Goal: Obtain resource: Download file/media

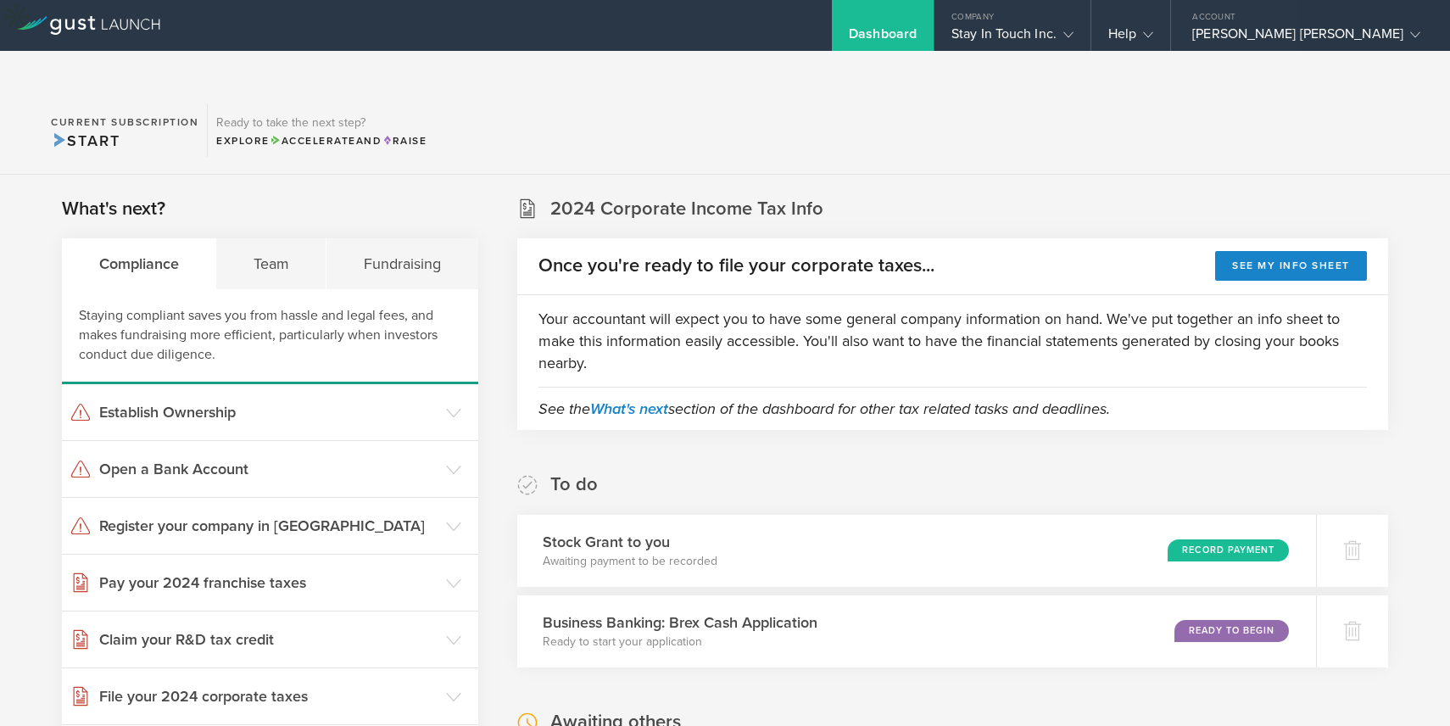
scroll to position [528, 0]
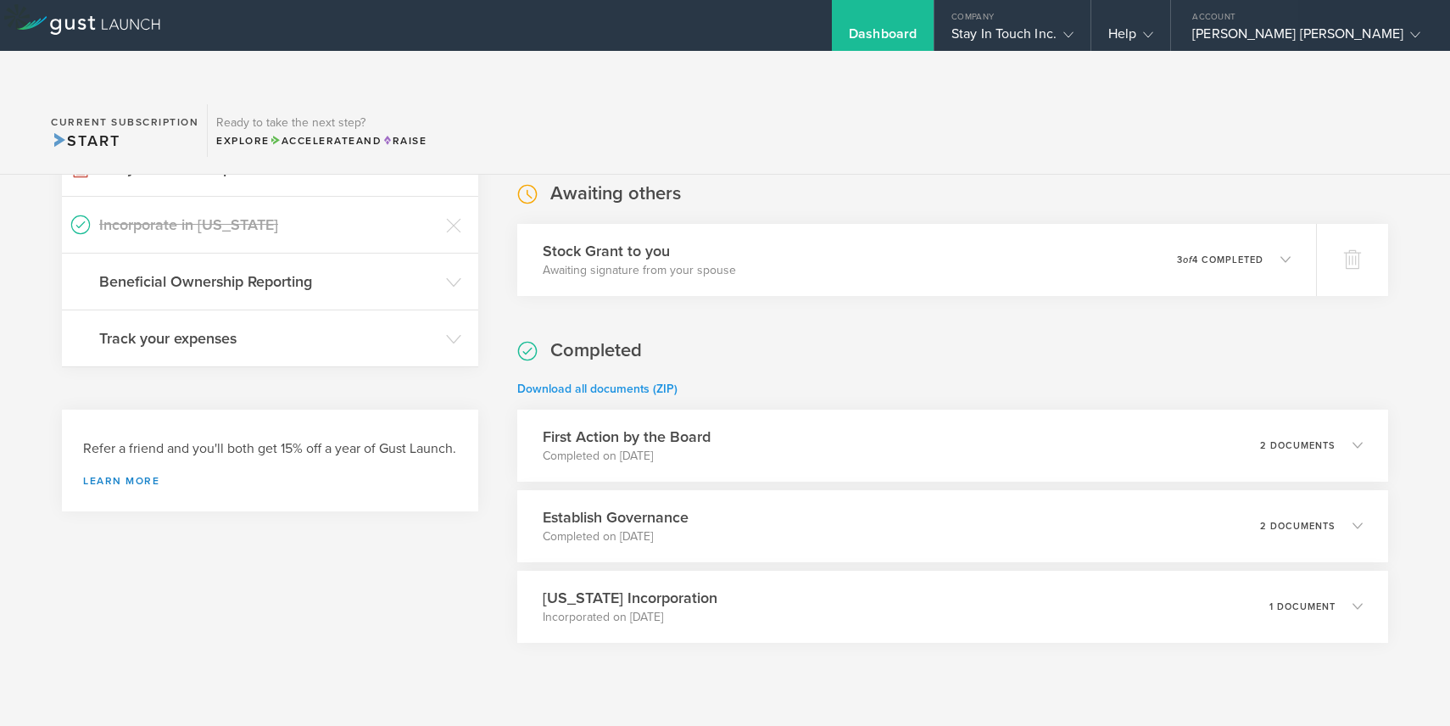
click at [569, 382] on link "Download all documents (ZIP)" at bounding box center [597, 389] width 160 height 14
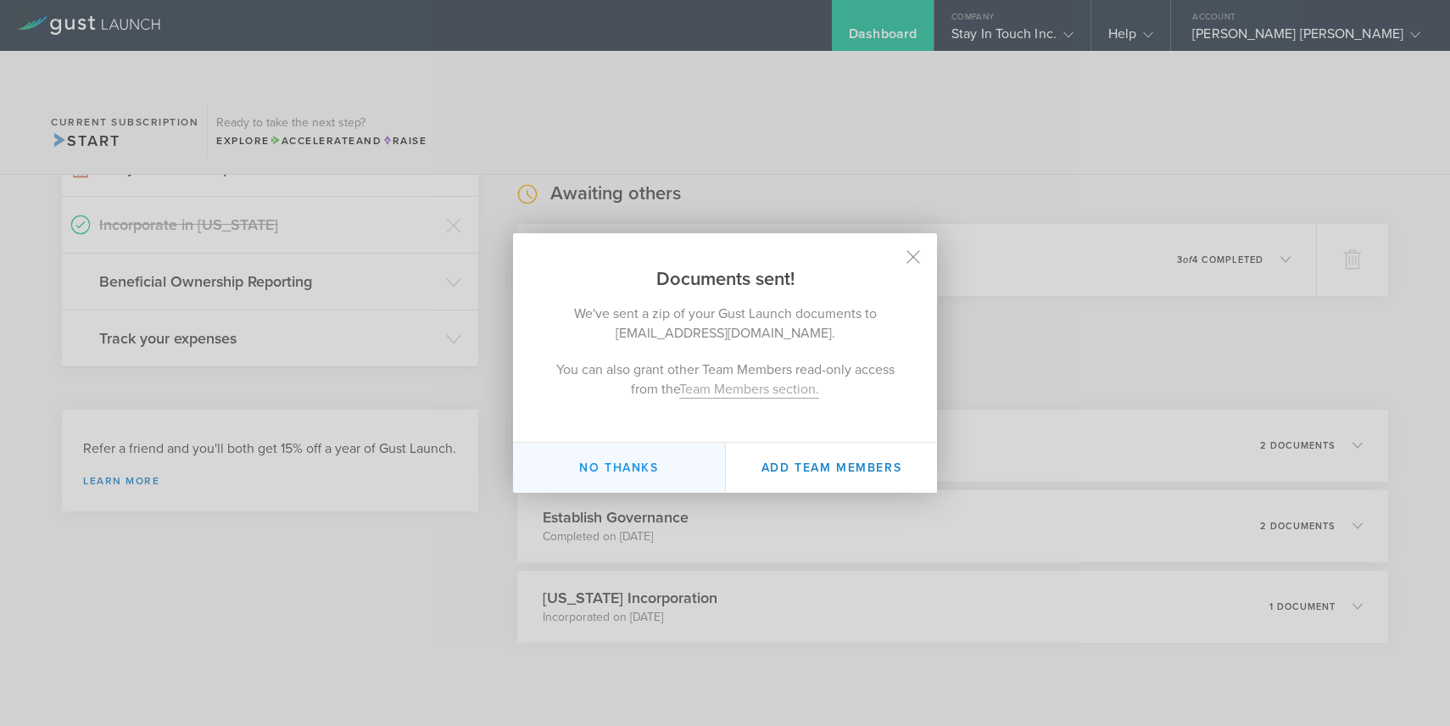
click at [607, 470] on button "No thanks" at bounding box center [619, 468] width 212 height 50
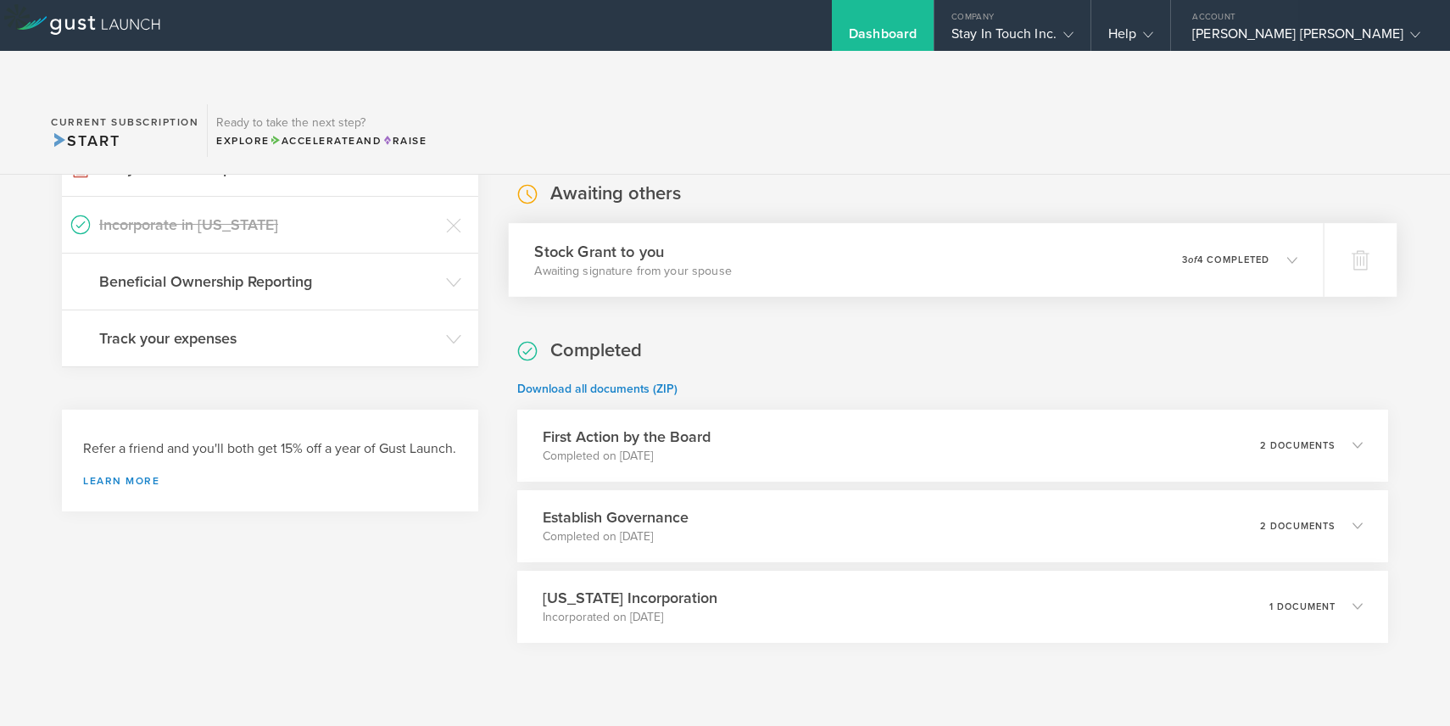
scroll to position [510, 0]
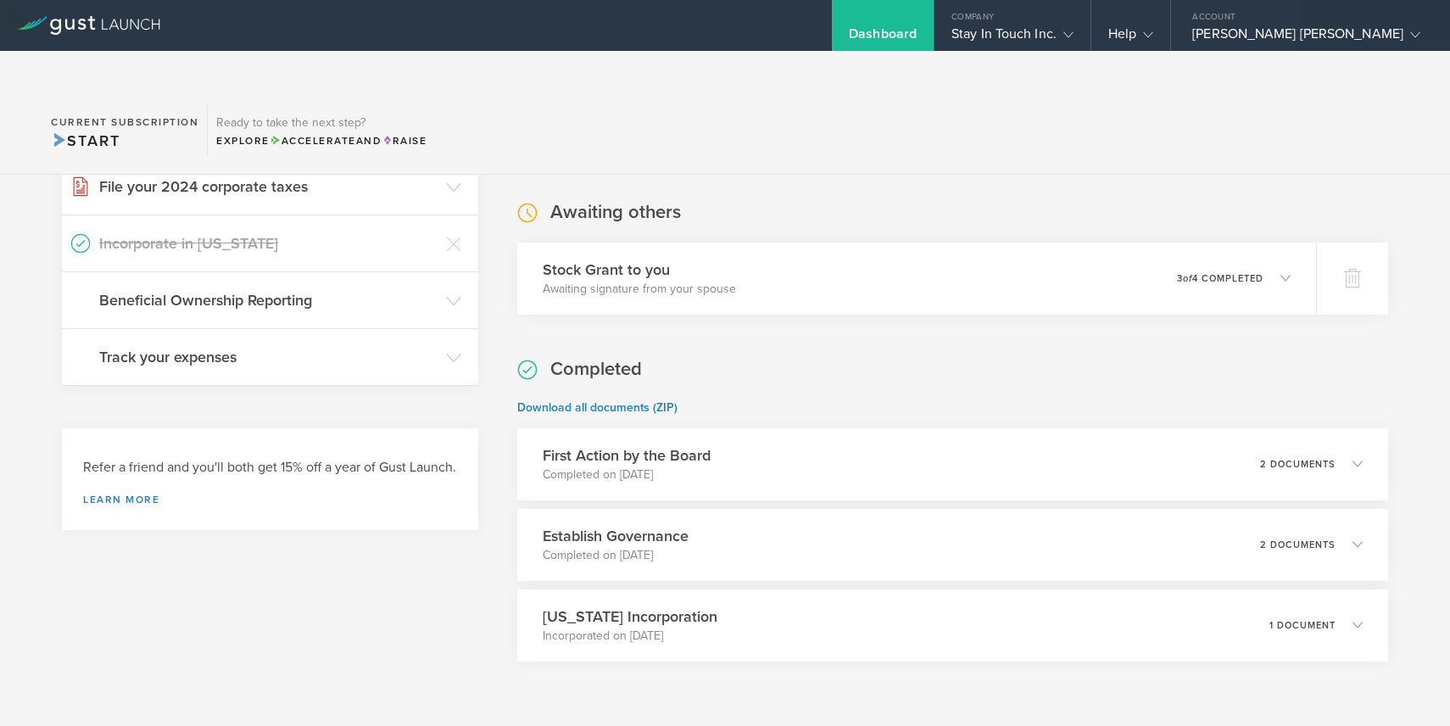
click at [350, 632] on div "What's next? Compliance Team Fundraising Staying compliant saves you from hassl…" at bounding box center [270, 216] width 416 height 1060
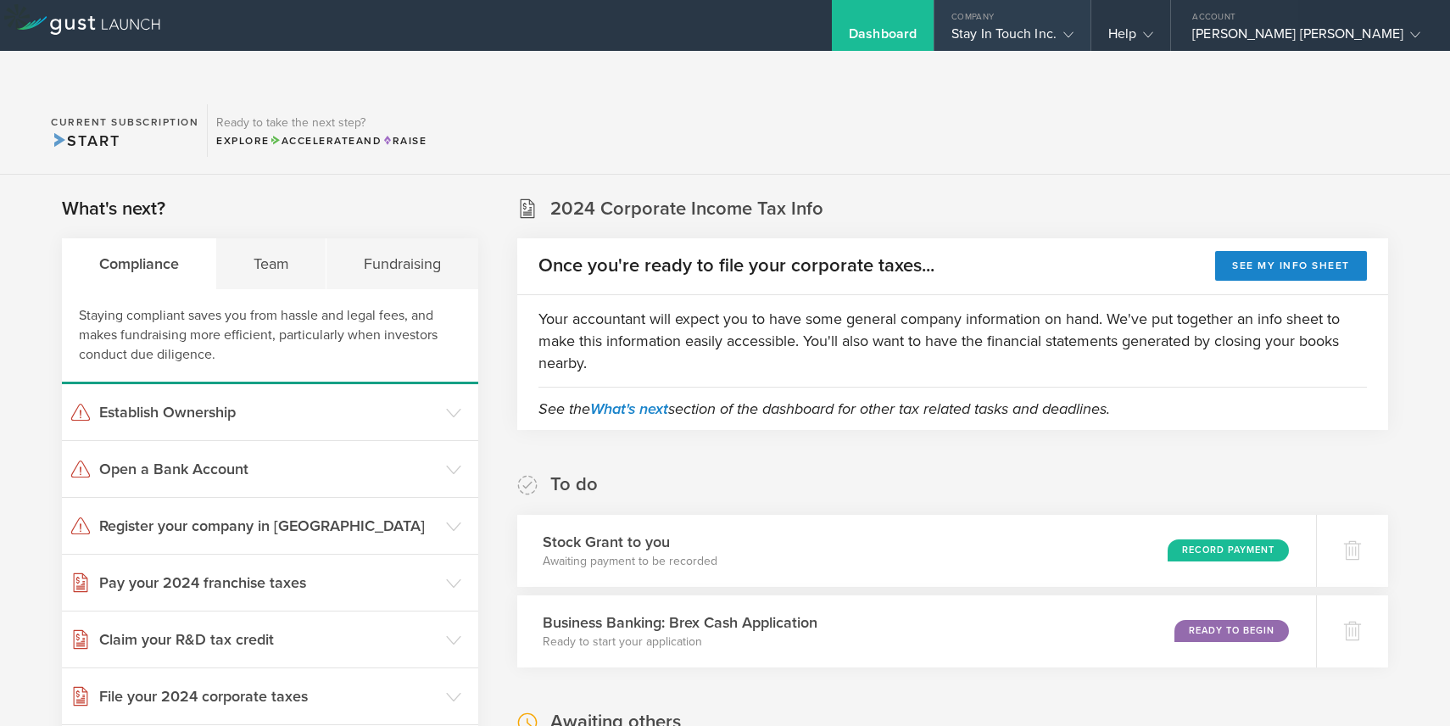
click at [1060, 26] on div "Stay In Touch Inc." at bounding box center [1012, 37] width 122 height 25
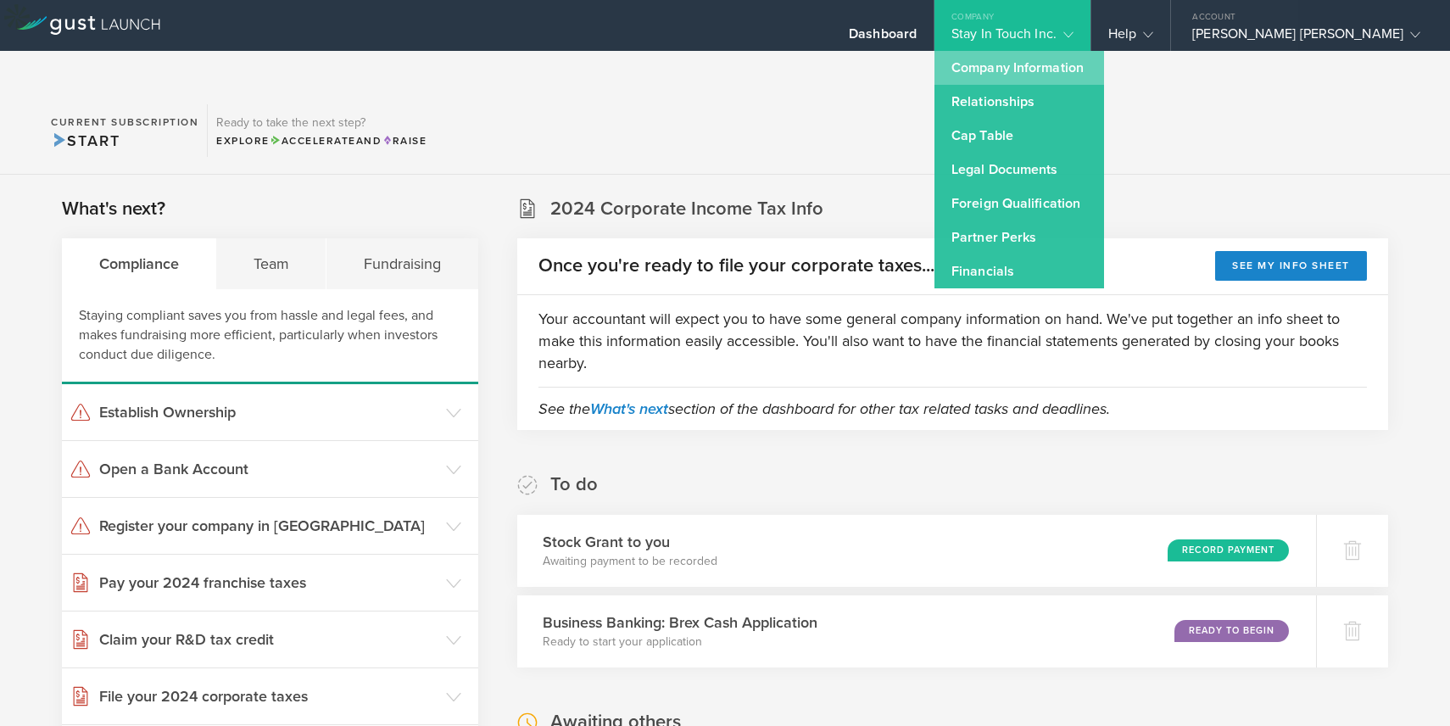
click at [1057, 60] on link "Company Information" at bounding box center [1019, 68] width 170 height 34
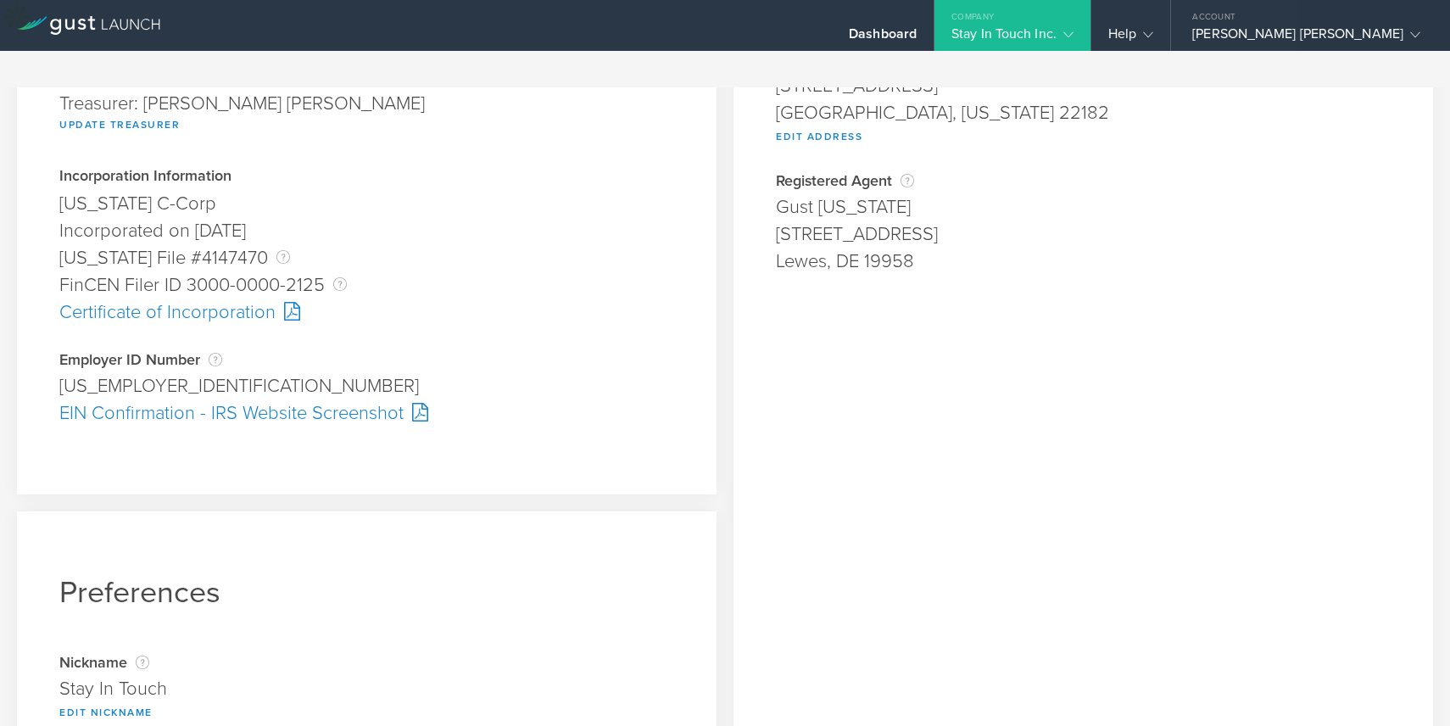
scroll to position [343, 0]
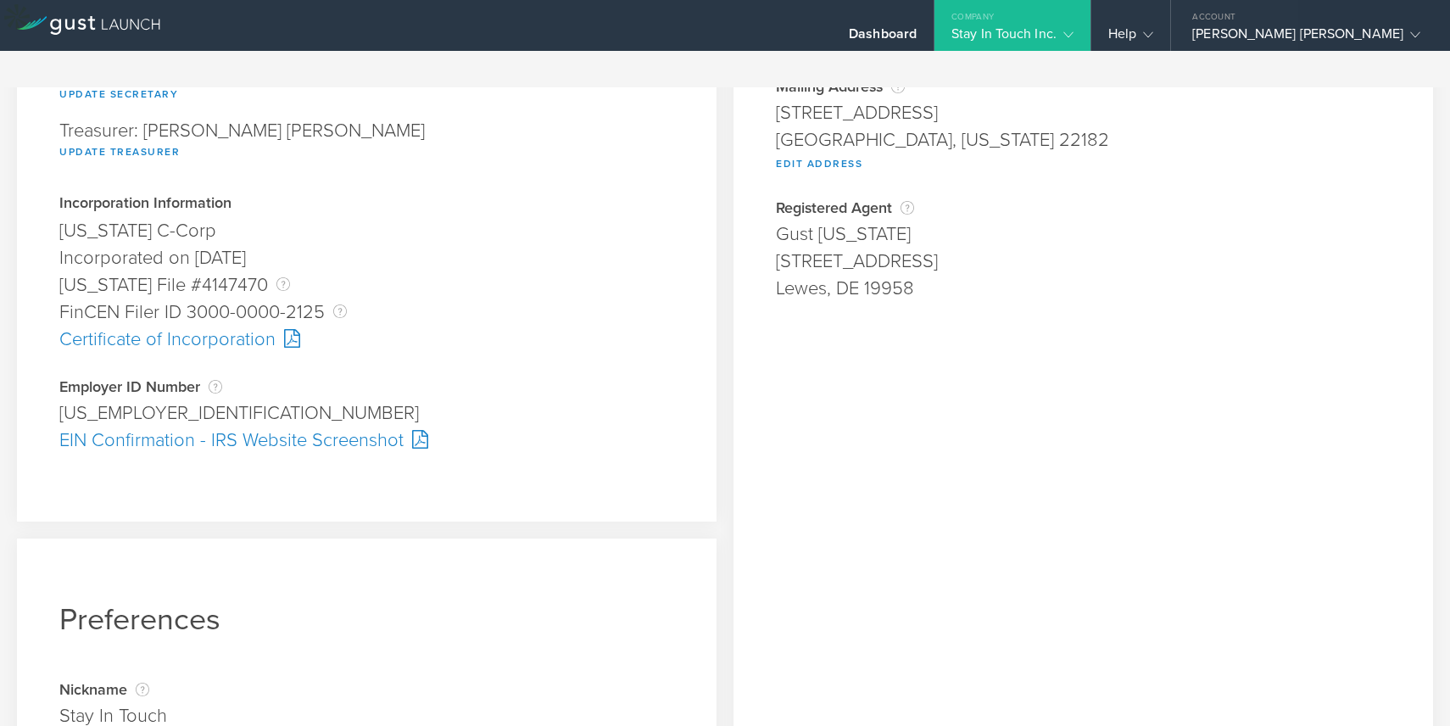
click at [323, 426] on div "EIN Confirmation - IRS Website Screenshot" at bounding box center [366, 439] width 615 height 27
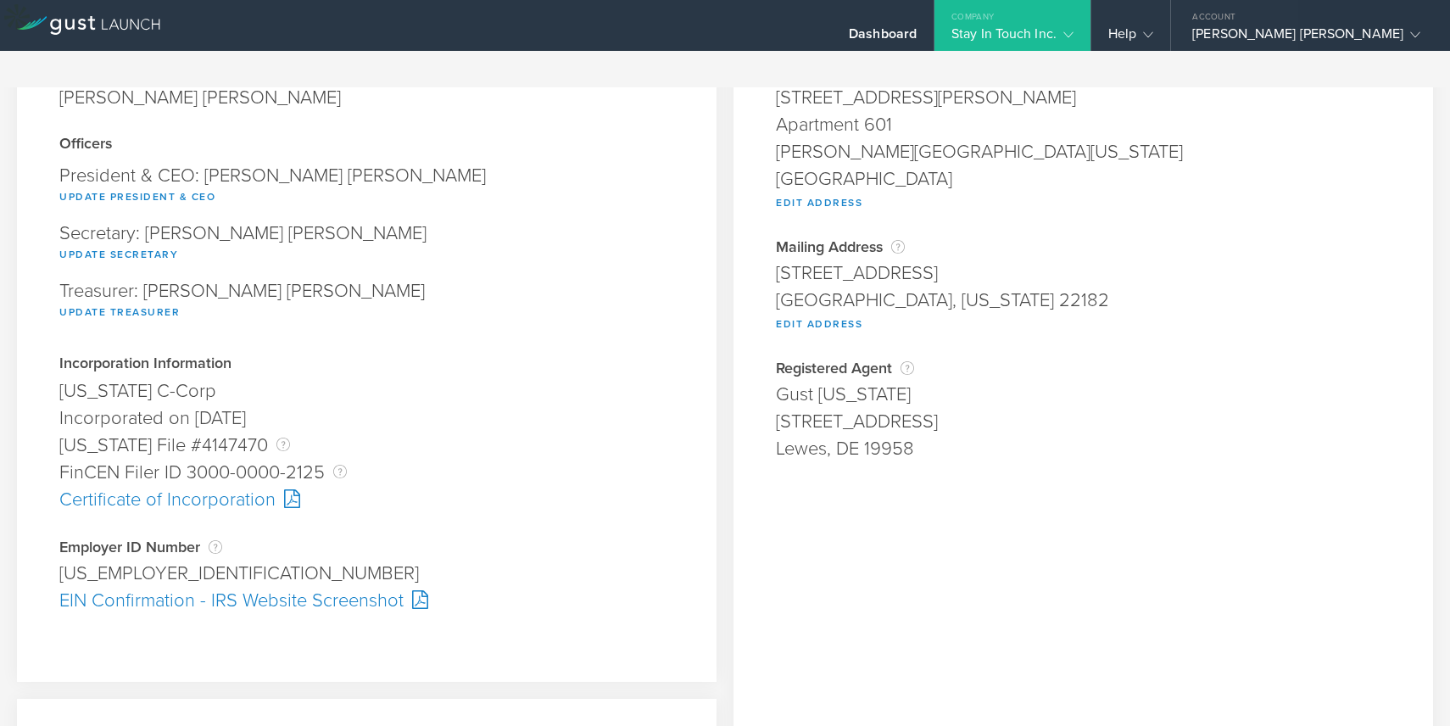
scroll to position [0, 0]
